Goal: Share content

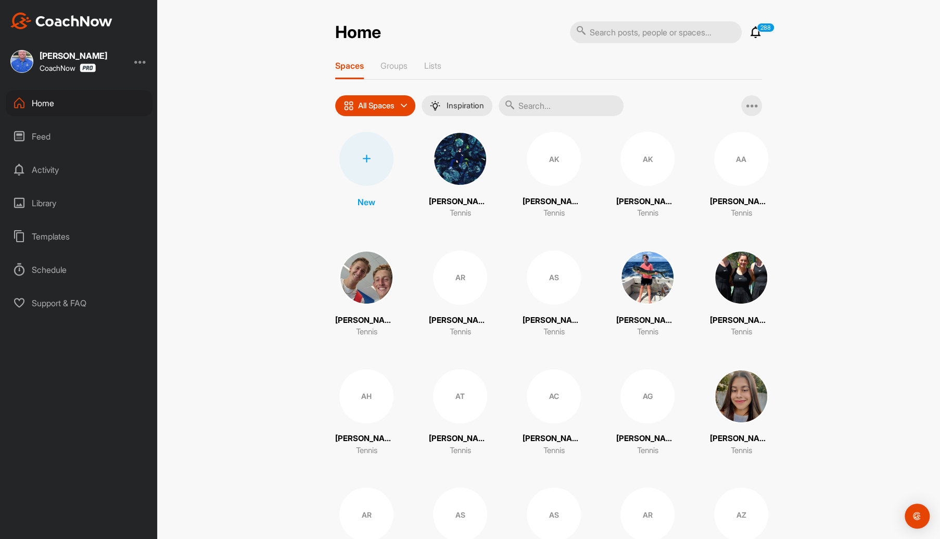
type input "o"
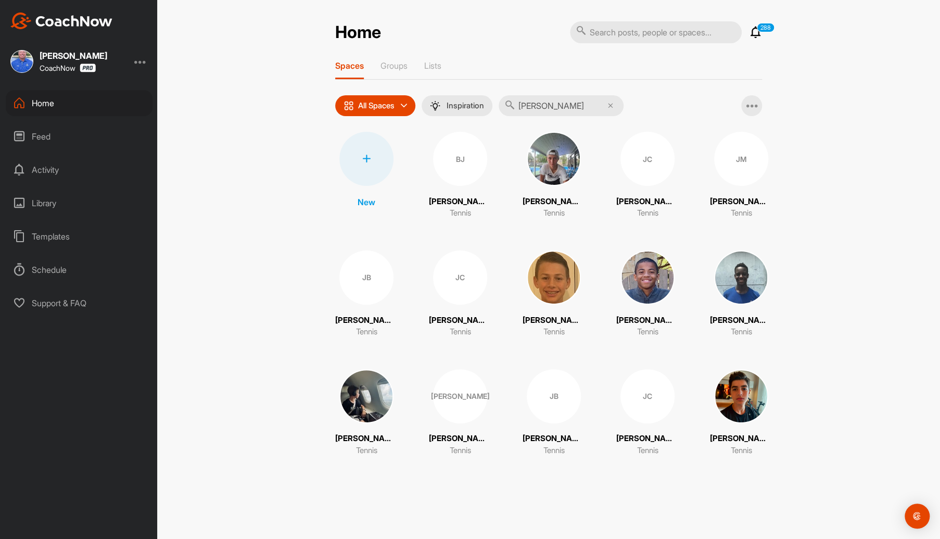
type input "[PERSON_NAME]"
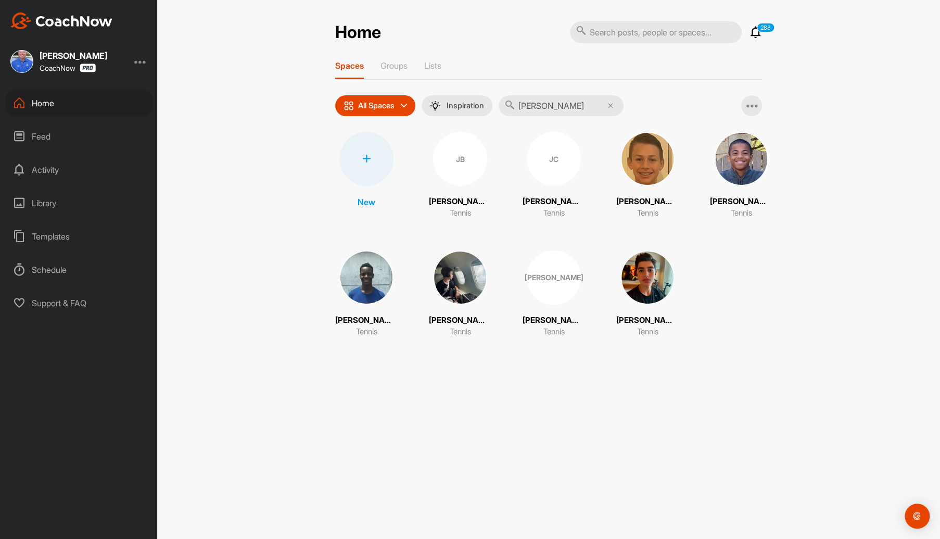
click at [467, 162] on div "JB" at bounding box center [460, 159] width 54 height 54
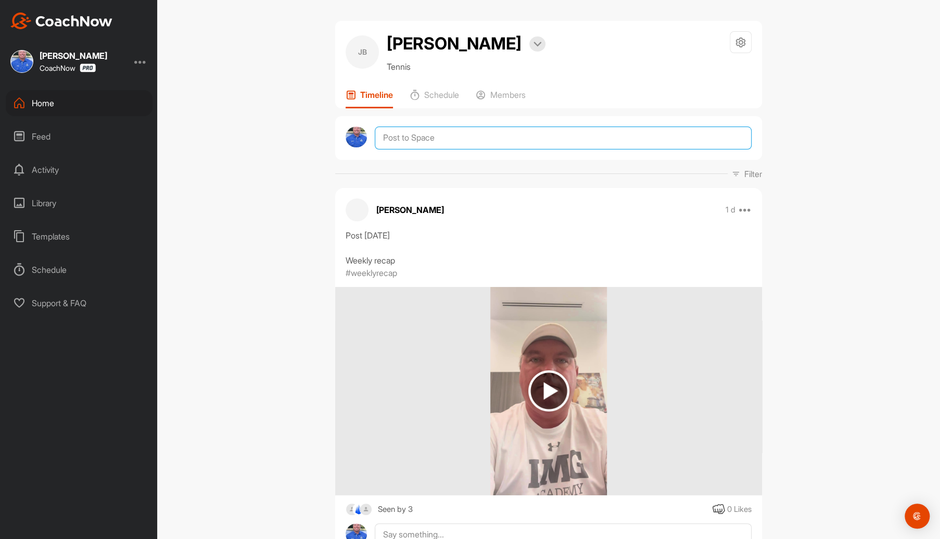
click at [565, 134] on textarea at bounding box center [563, 138] width 377 height 23
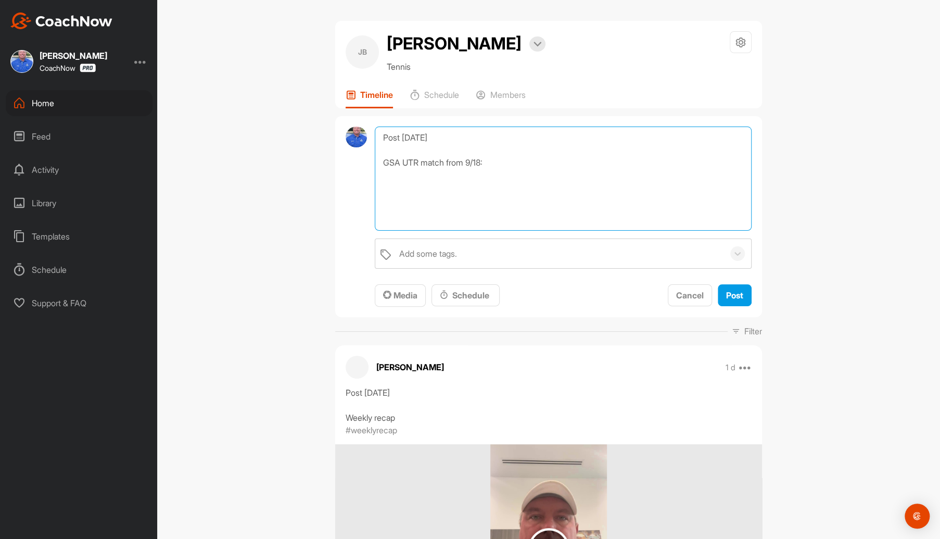
paste textarea "[URL][DOMAIN_NAME]"
type textarea "Post [DATE] GSA UTR match from 9/18: [URL][DOMAIN_NAME]"
click at [483, 248] on div "Add some tags." at bounding box center [559, 253] width 330 height 29
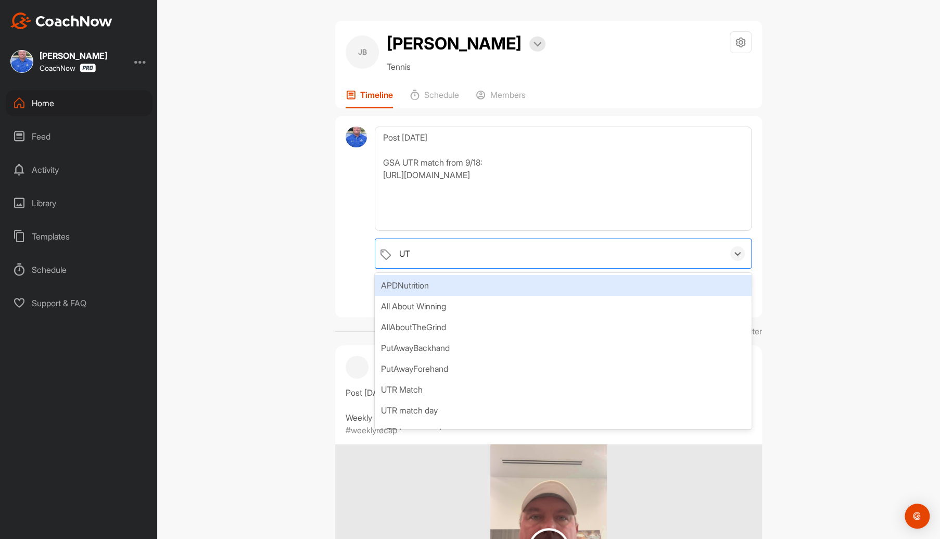
type input "UTR"
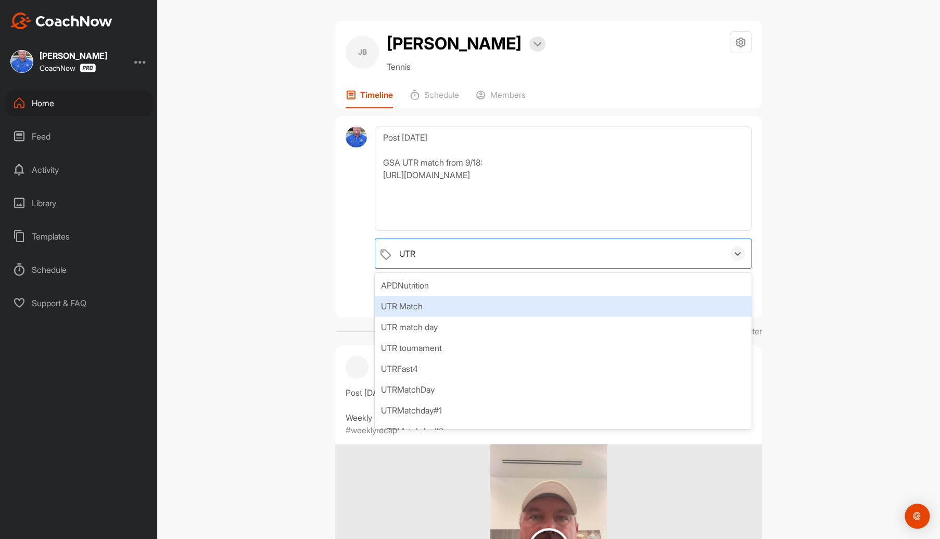
click at [412, 303] on div "UTR Match" at bounding box center [563, 306] width 377 height 21
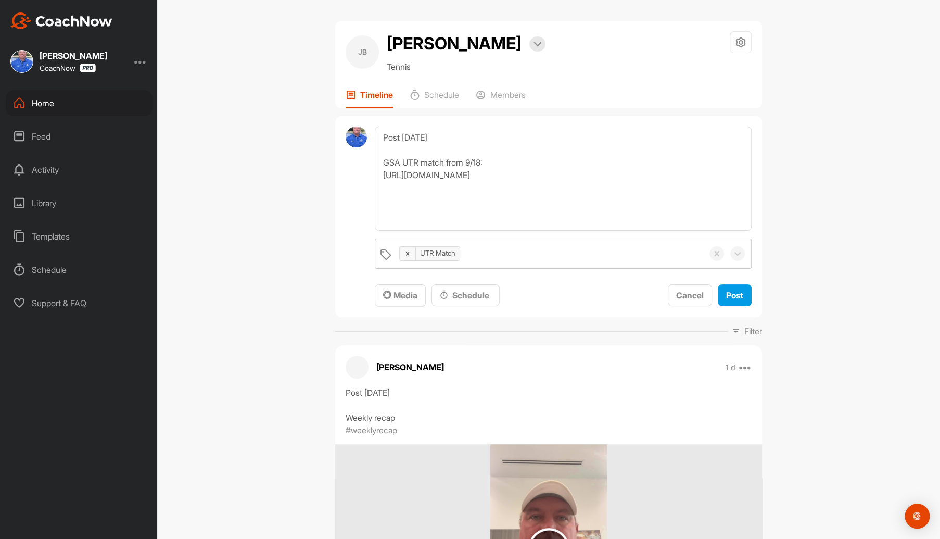
click at [791, 301] on div "[PERSON_NAME] Bookings Tennis Space Settings Your Notifications Leave Space Tim…" at bounding box center [548, 269] width 783 height 539
click at [729, 293] on span "Post" at bounding box center [734, 295] width 17 height 10
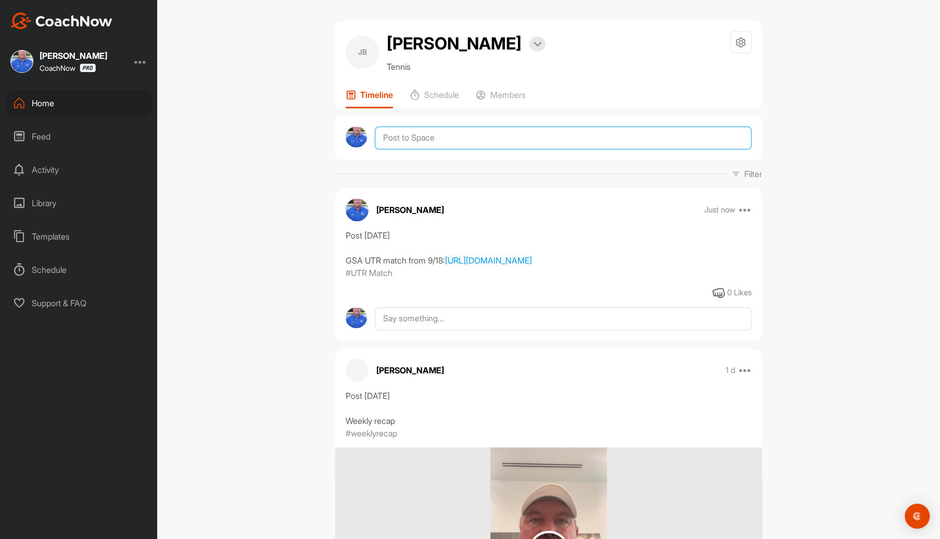
click at [462, 135] on textarea at bounding box center [563, 138] width 377 height 23
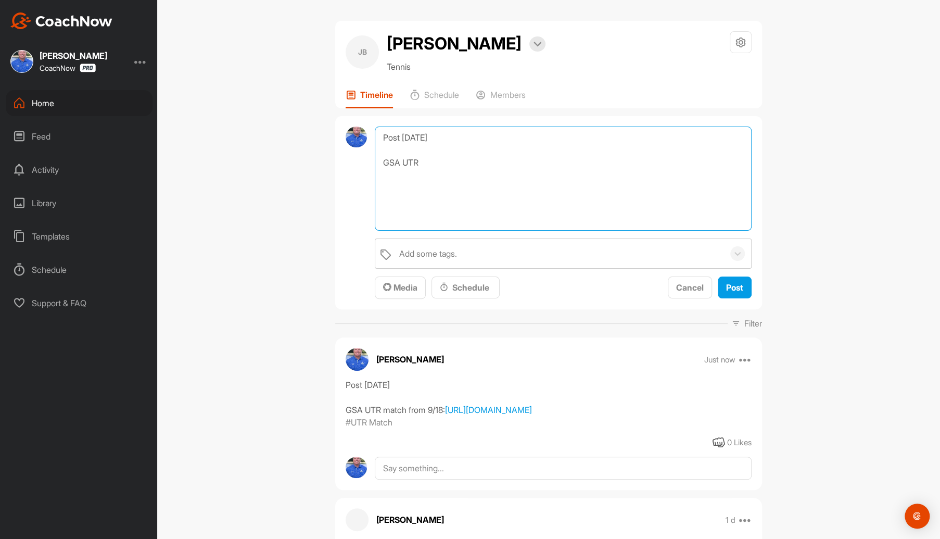
click at [434, 166] on textarea "Post [DATE] GSA UTR" at bounding box center [563, 179] width 377 height 104
paste textarea "[URL][DOMAIN_NAME]"
type textarea "Post [DATE] GSA UTR match from 9/19: [URL][DOMAIN_NAME]"
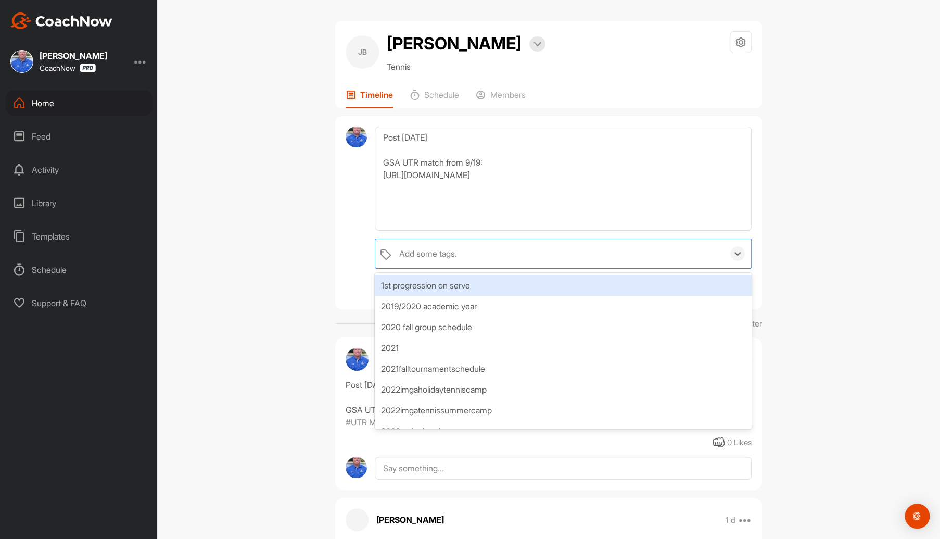
click at [444, 256] on div "Add some tags." at bounding box center [428, 253] width 58 height 12
type input "UTR"
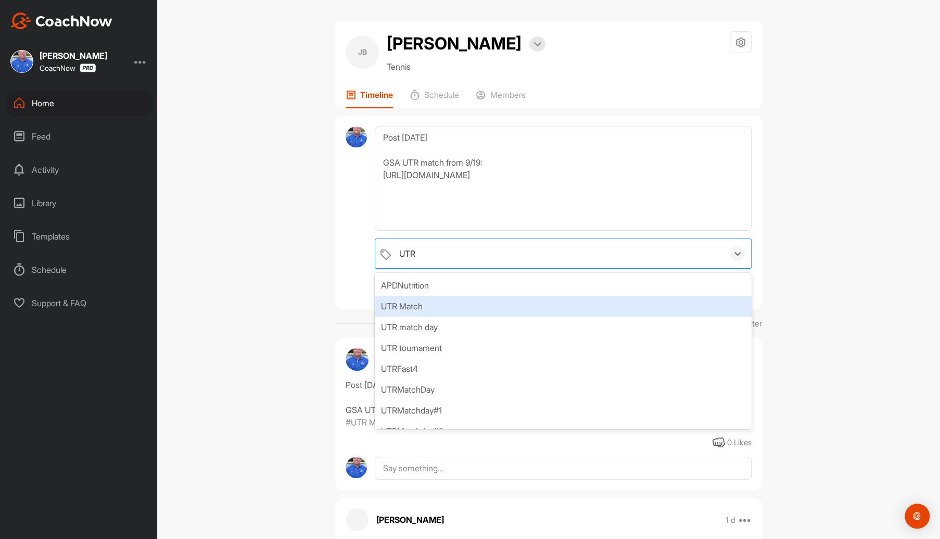
click at [418, 301] on div "UTR Match" at bounding box center [563, 306] width 377 height 21
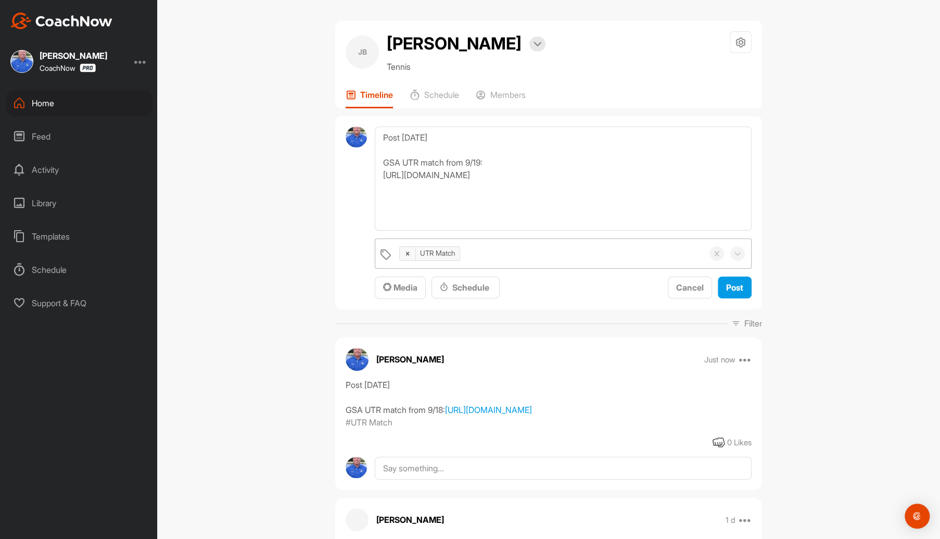
click at [894, 416] on div "[PERSON_NAME] Bookings Tennis Space Settings Your Notifications Leave Space Tim…" at bounding box center [548, 269] width 783 height 539
click at [733, 286] on span "Post" at bounding box center [734, 287] width 17 height 10
